Goal: Find specific page/section: Find specific page/section

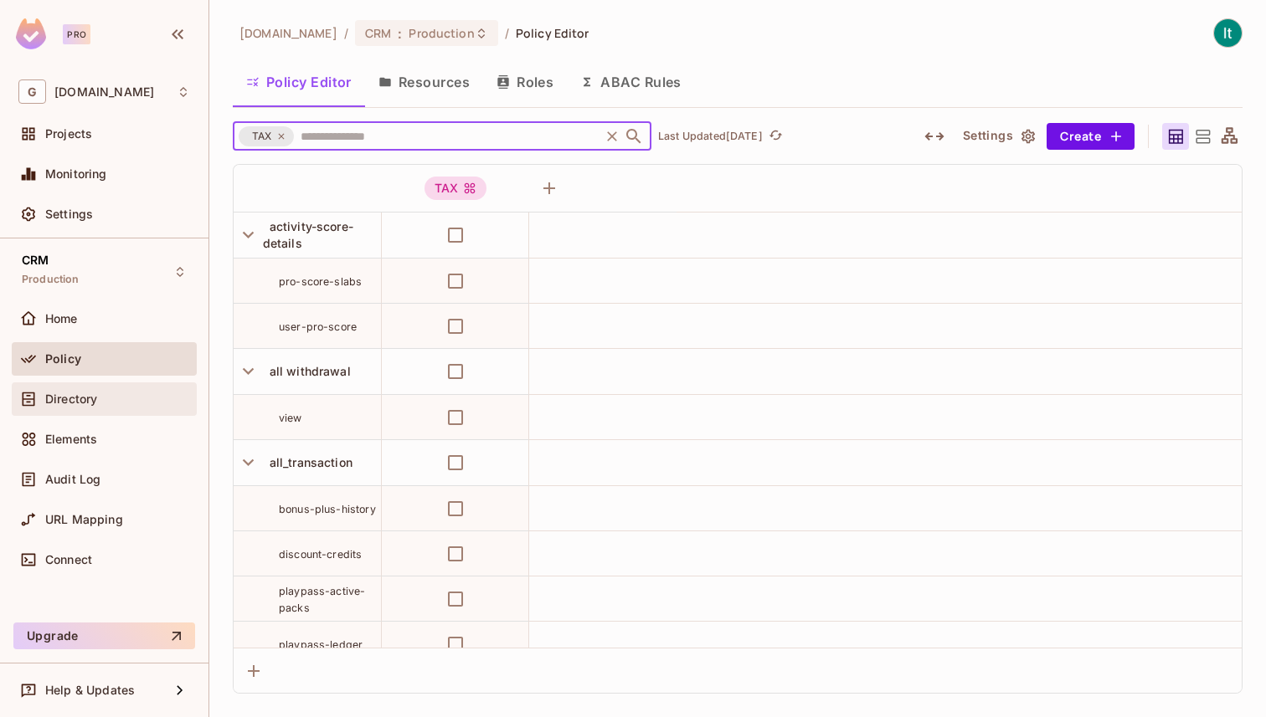
scroll to position [5070, 0]
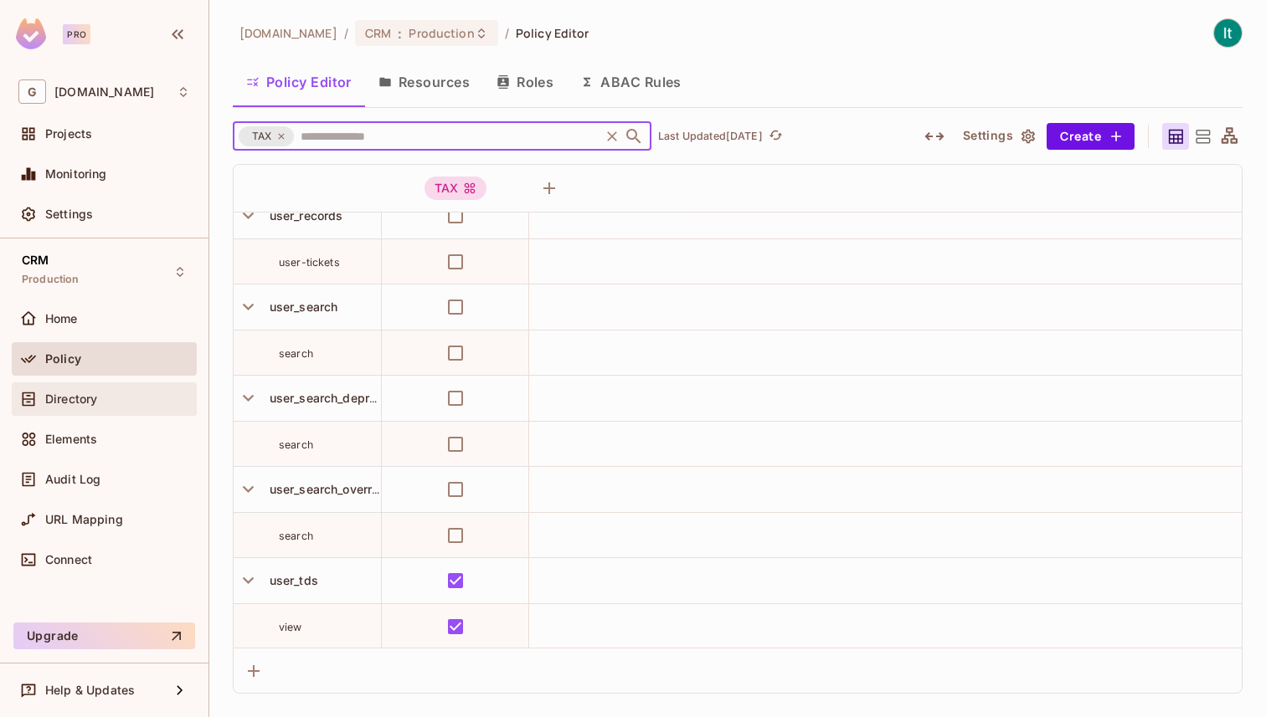
click at [87, 397] on span "Directory" at bounding box center [71, 399] width 52 height 13
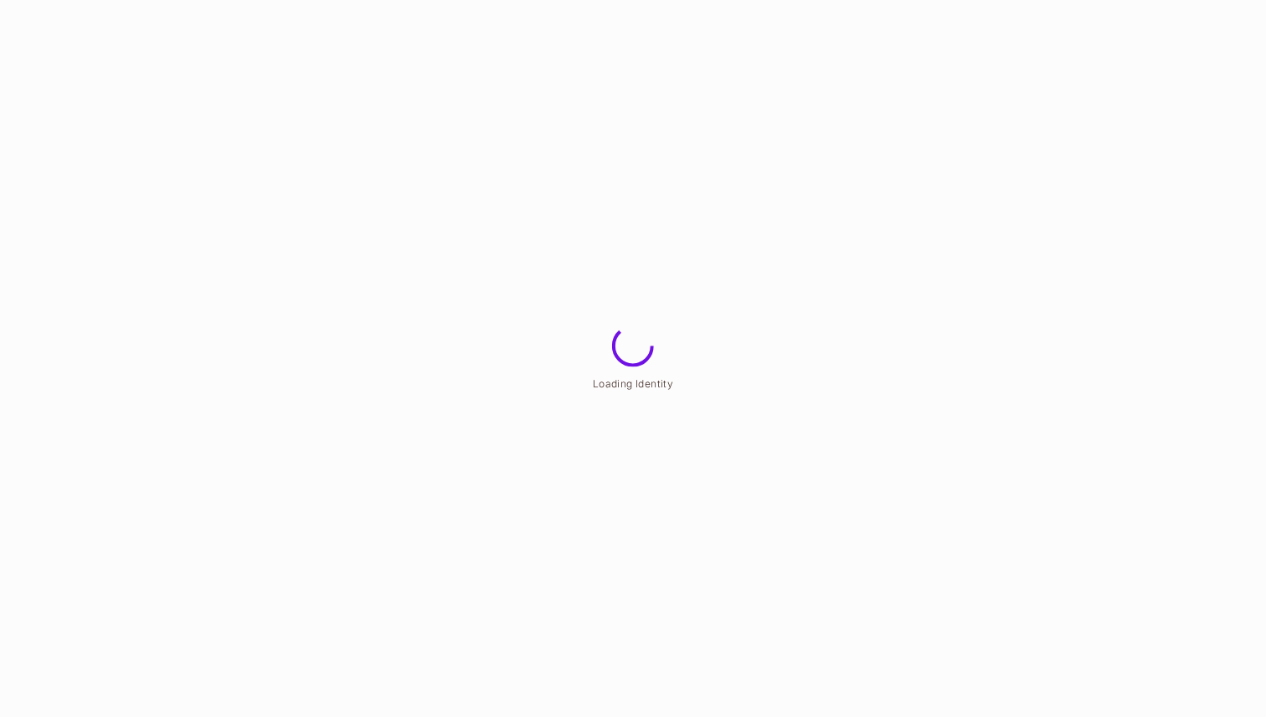
click at [388, 0] on html "Loading Identity" at bounding box center [633, 0] width 1266 height 0
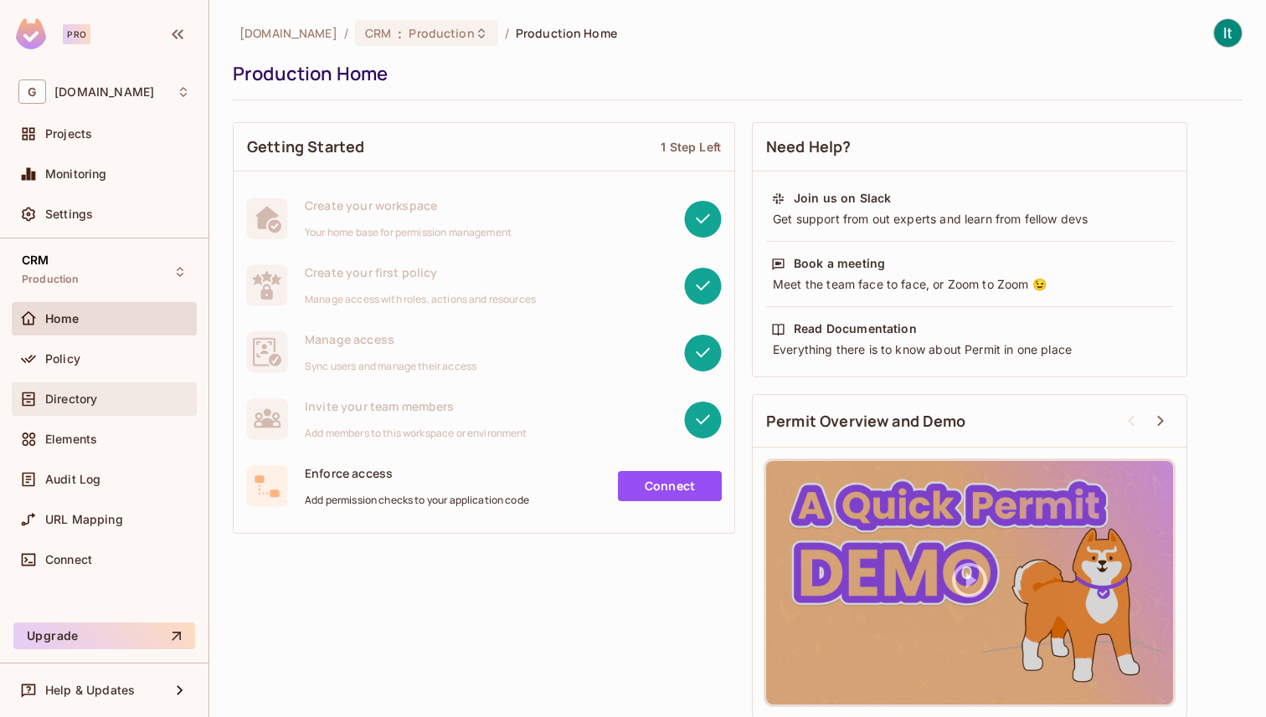
click at [95, 398] on span "Directory" at bounding box center [71, 399] width 52 height 13
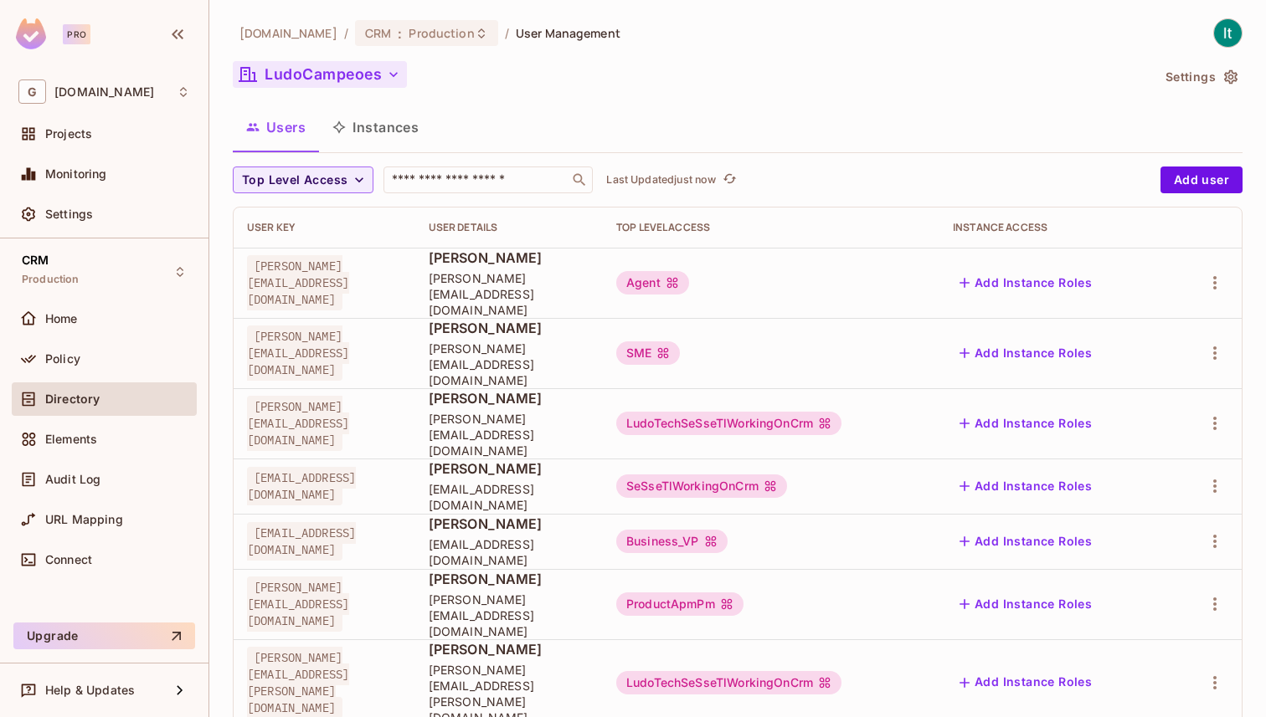
click at [388, 72] on icon "button" at bounding box center [393, 74] width 17 height 17
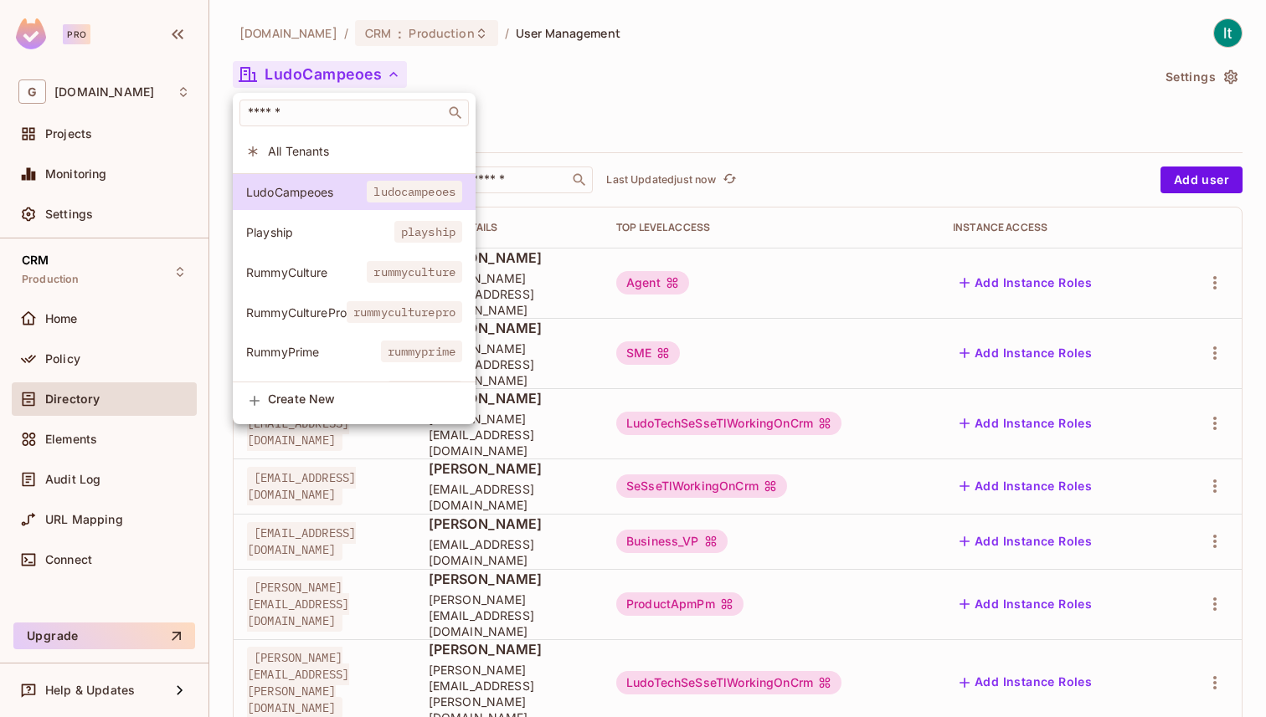
click at [341, 147] on span "All Tenants" at bounding box center [365, 151] width 194 height 16
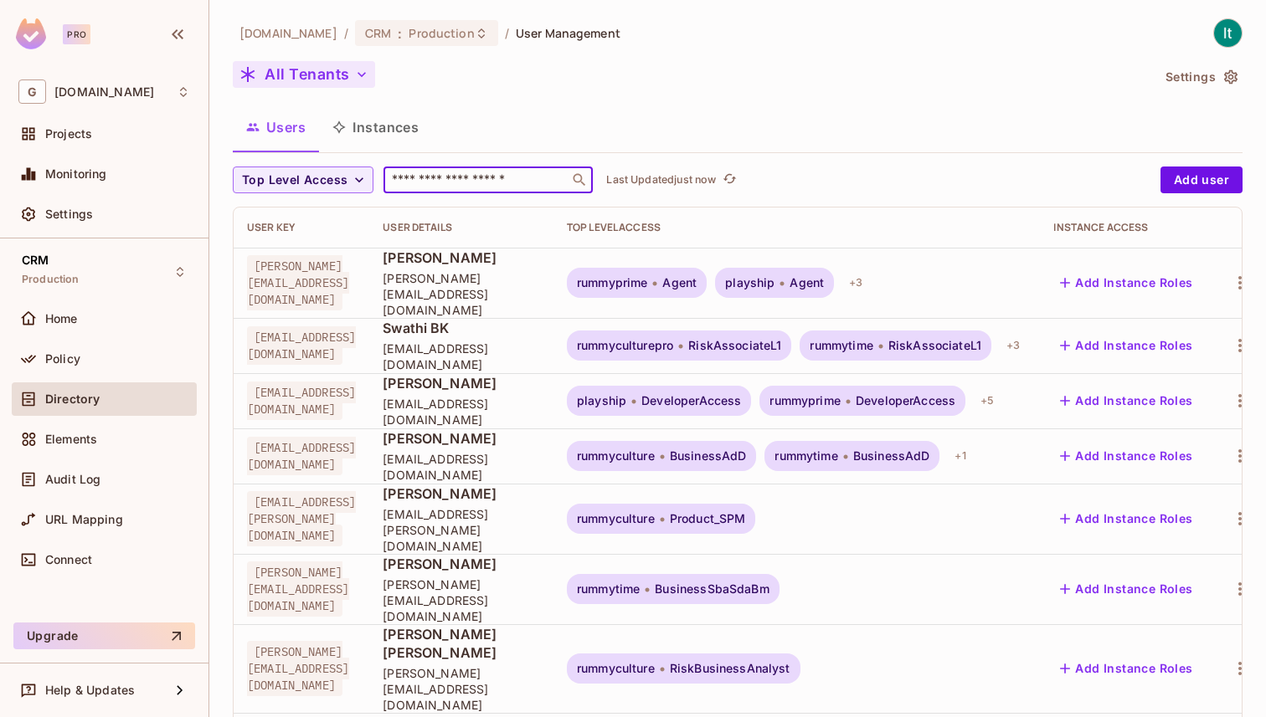
click at [468, 182] on input "text" at bounding box center [476, 180] width 176 height 17
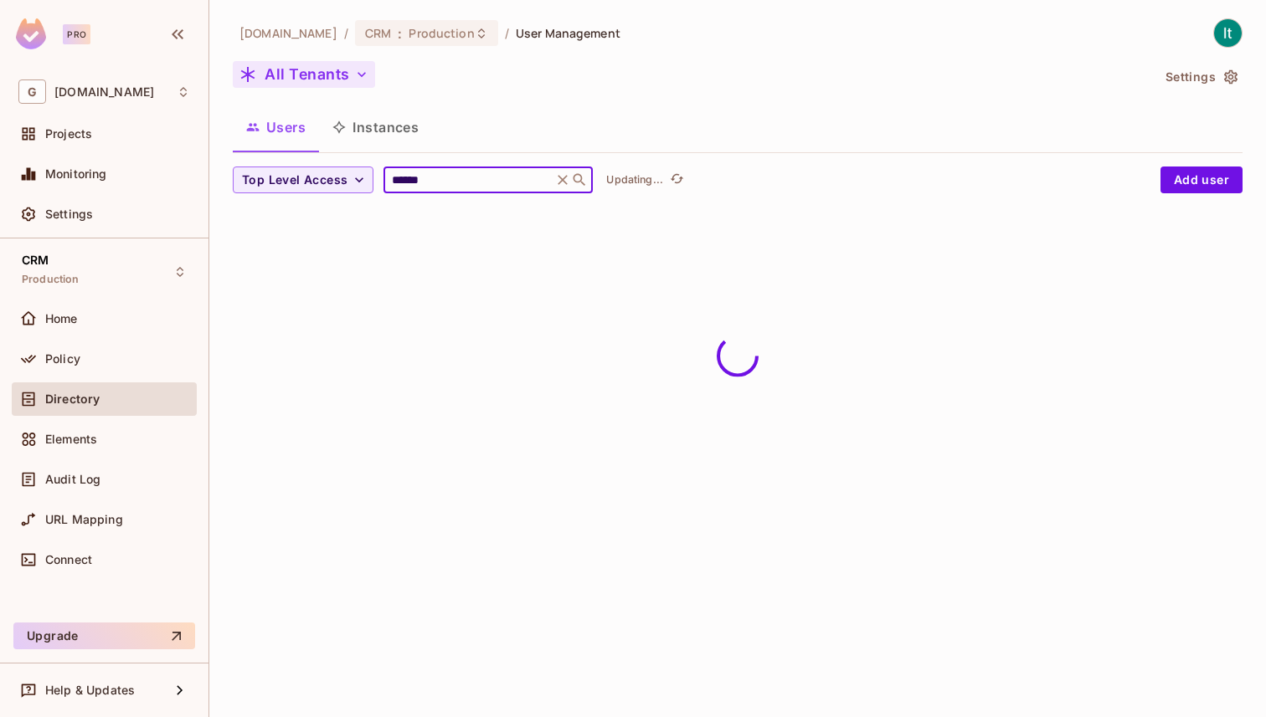
type input "******"
